Goal: Task Accomplishment & Management: Use online tool/utility

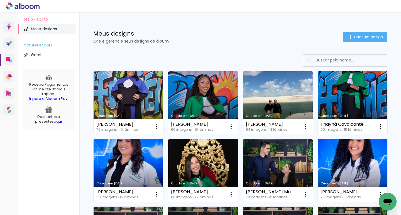
click at [140, 91] on link "Criado em [DATE]" at bounding box center [128, 102] width 70 height 63
click at [130, 94] on link "Criado em [DATE]" at bounding box center [128, 102] width 70 height 63
